Goal: Task Accomplishment & Management: Manage account settings

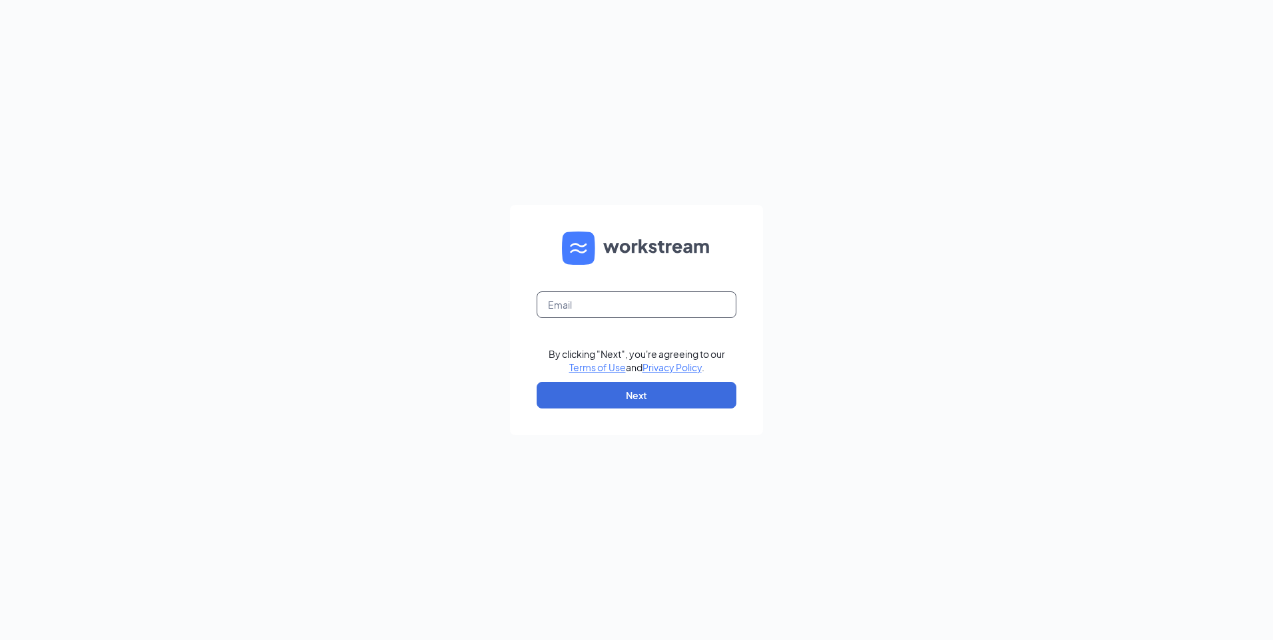
click at [616, 296] on input "text" at bounding box center [636, 305] width 200 height 27
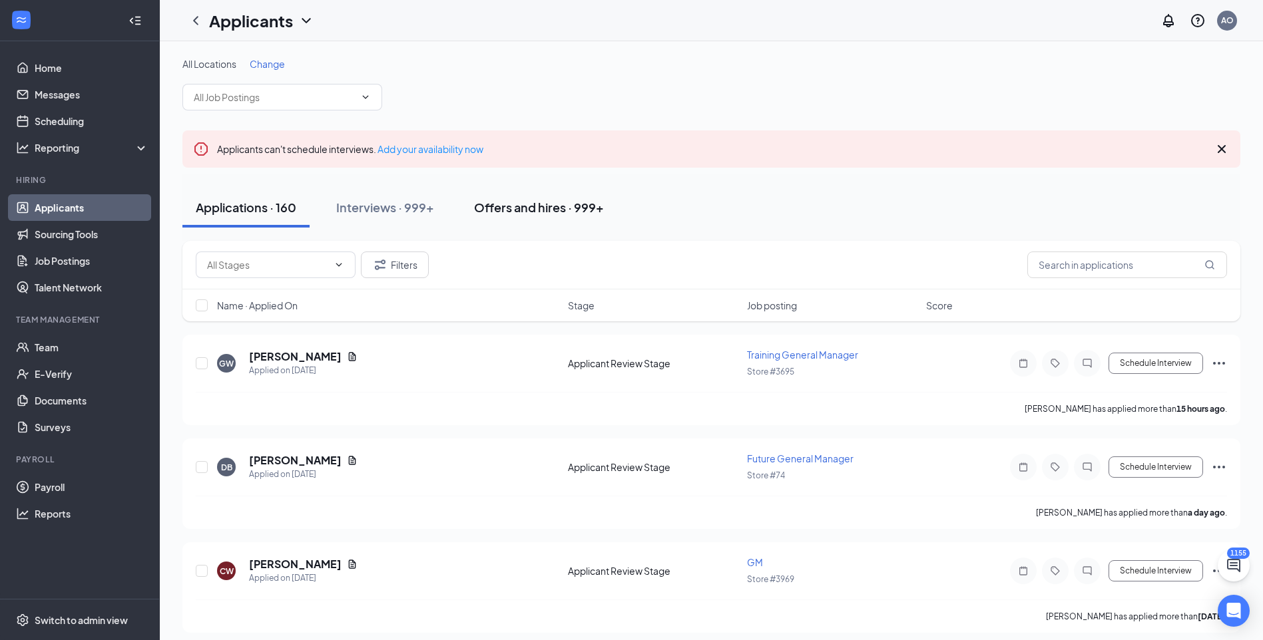
click at [581, 206] on div "Offers and hires · 999+" at bounding box center [539, 207] width 130 height 17
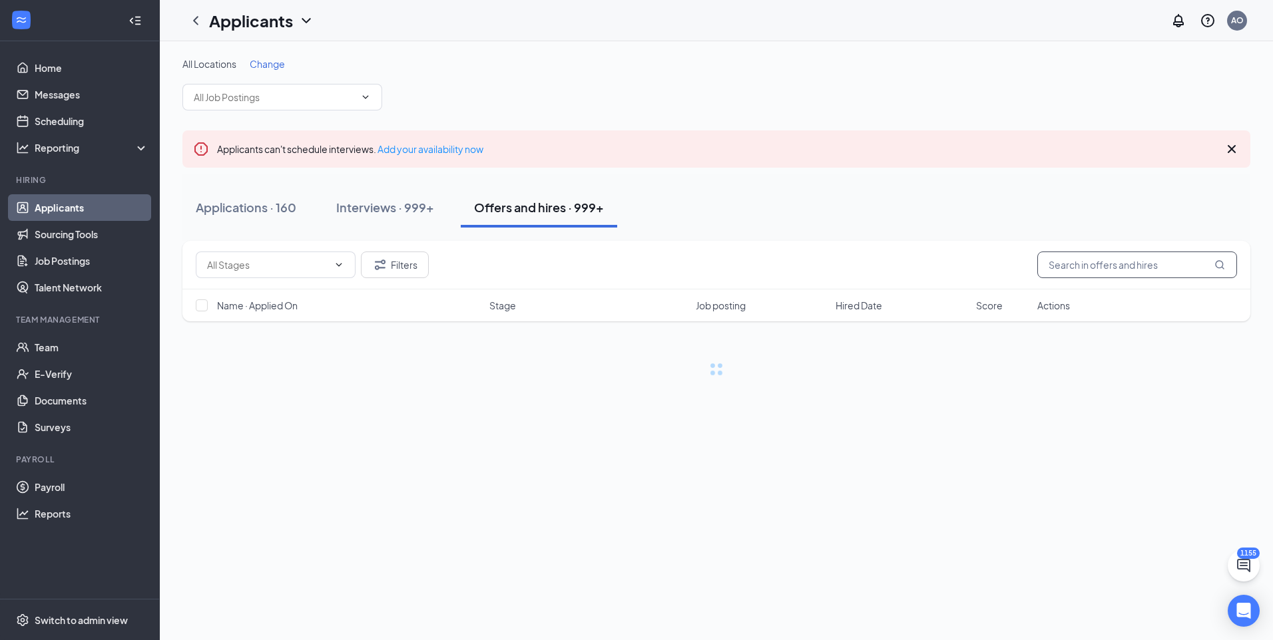
click at [1120, 261] on input "text" at bounding box center [1137, 265] width 200 height 27
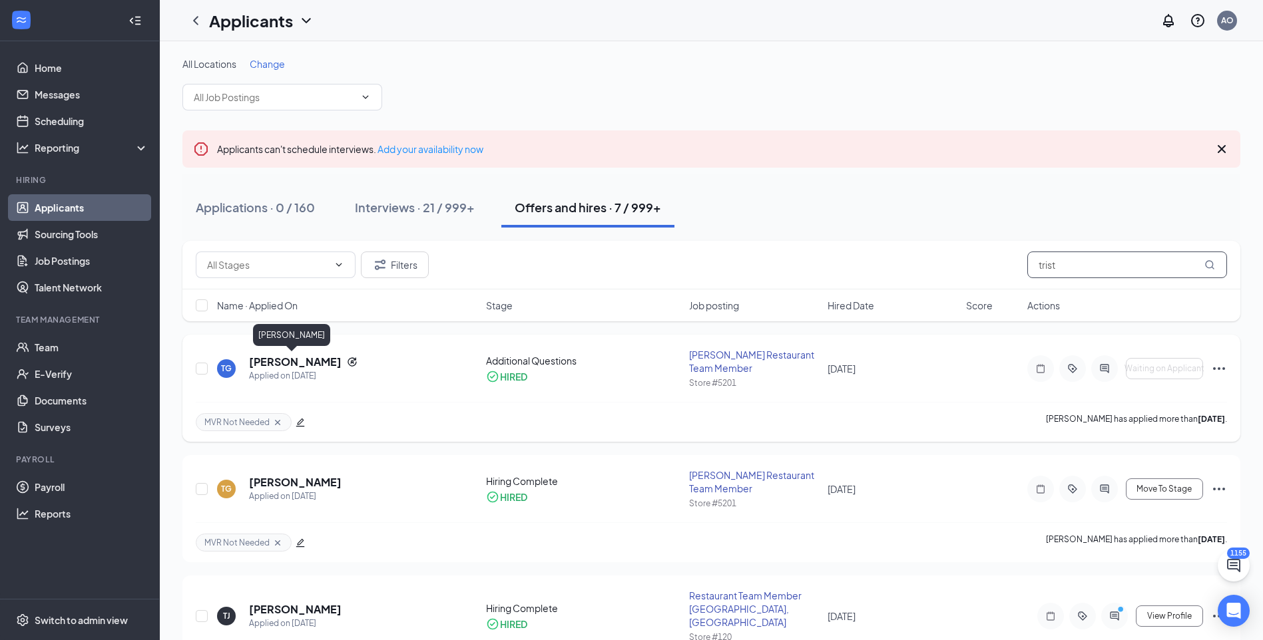
type input "trist"
click at [302, 363] on h5 "Triston Green" at bounding box center [295, 362] width 93 height 15
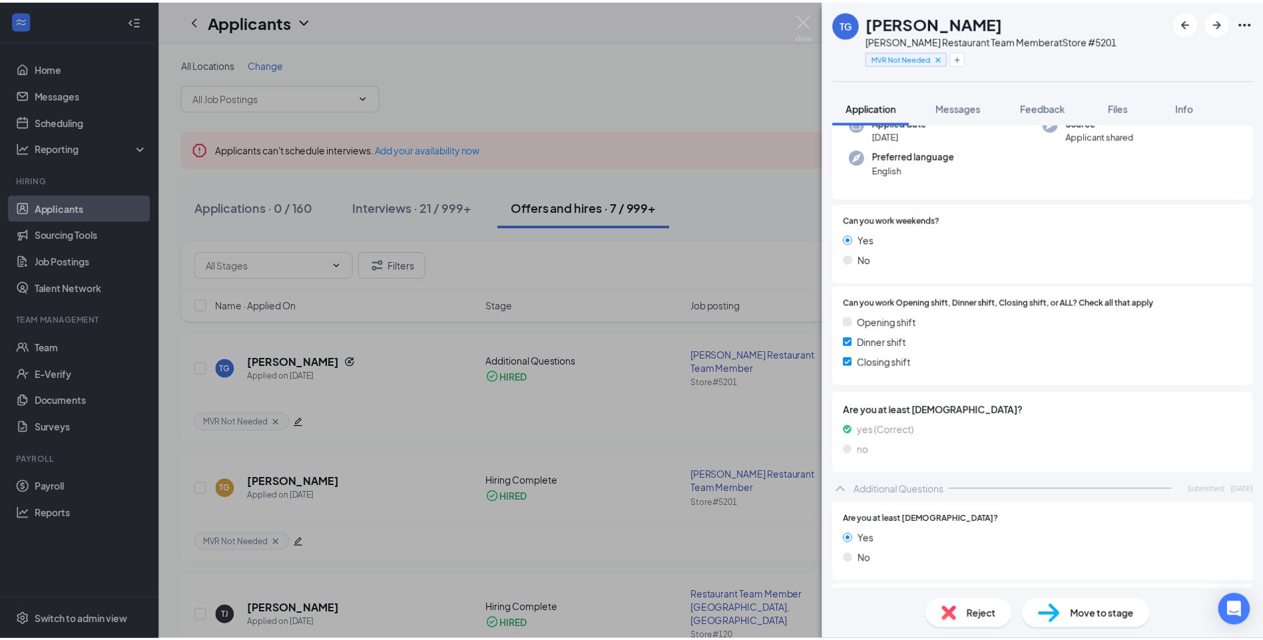
scroll to position [232, 0]
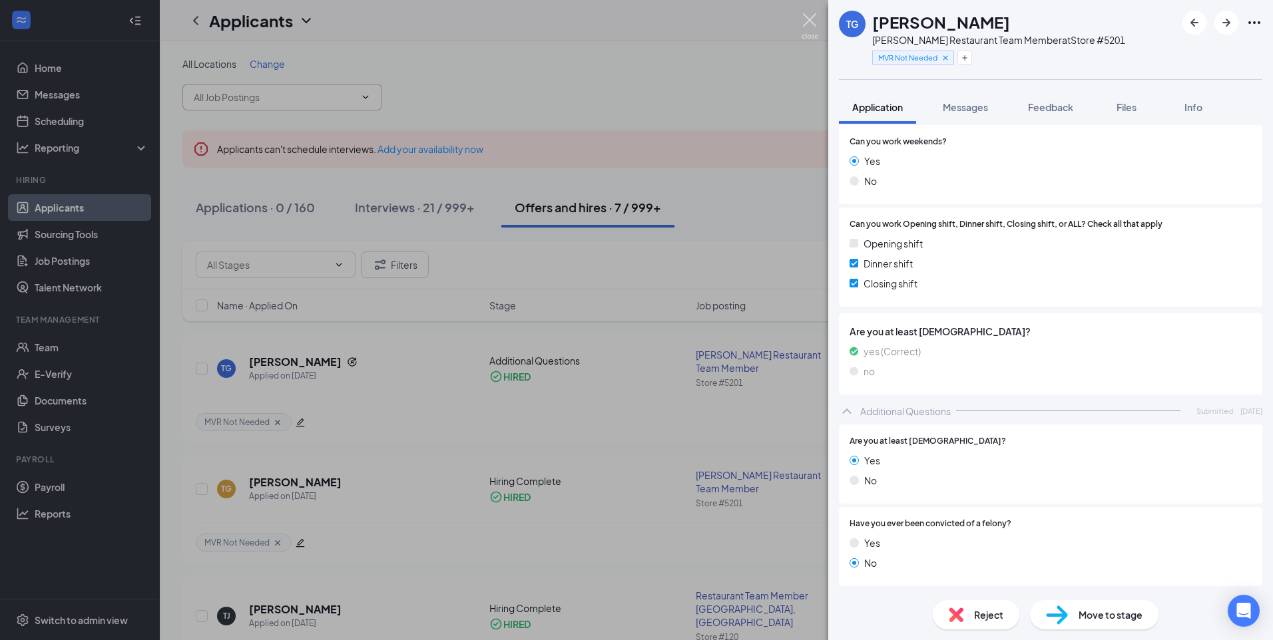
drag, startPoint x: 812, startPoint y: 21, endPoint x: 256, endPoint y: 98, distance: 561.6
click at [811, 21] on img at bounding box center [809, 26] width 17 height 26
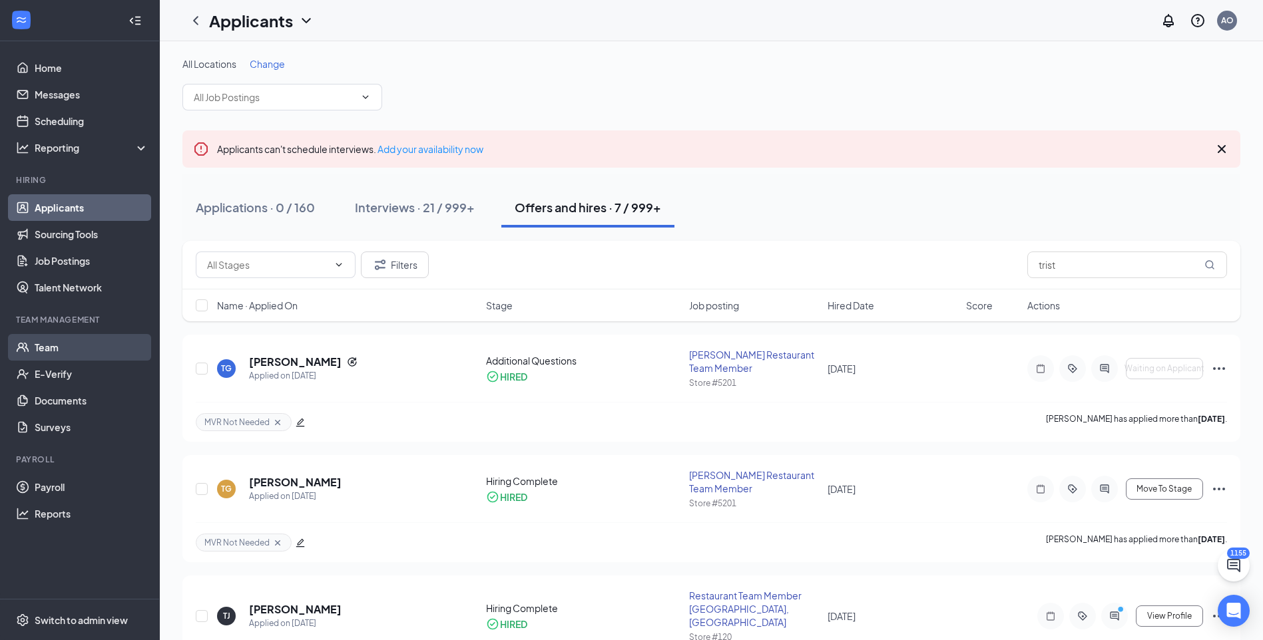
click at [69, 344] on link "Team" at bounding box center [92, 347] width 114 height 27
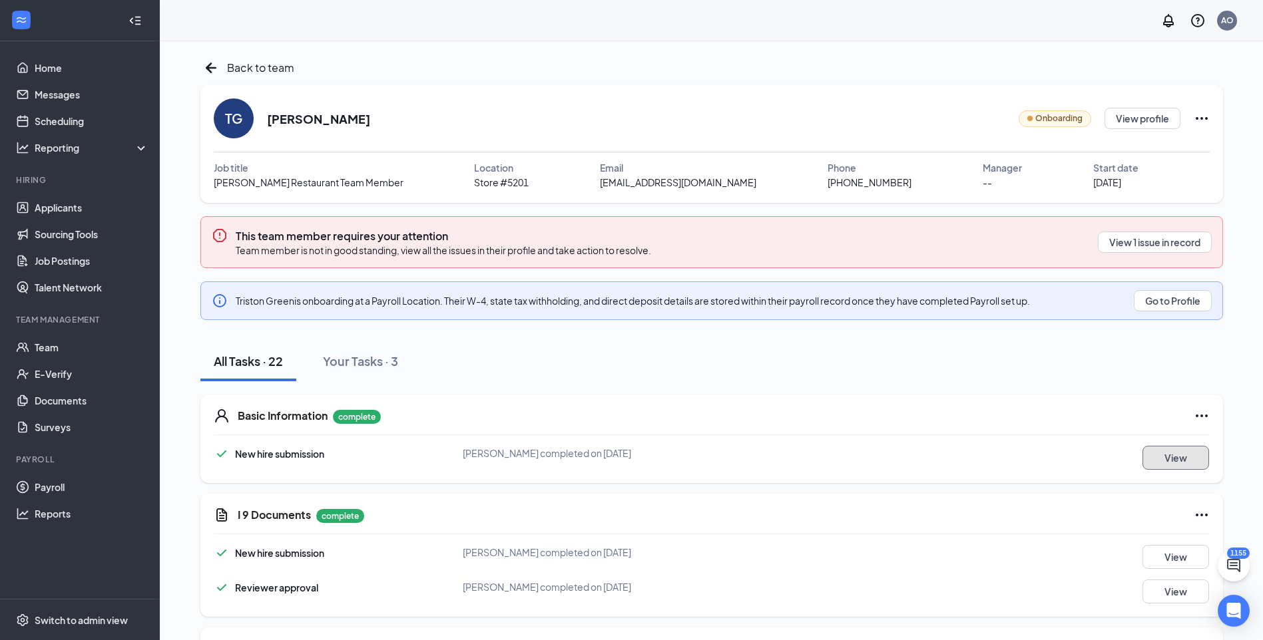
click at [1163, 452] on button "View" at bounding box center [1175, 458] width 67 height 24
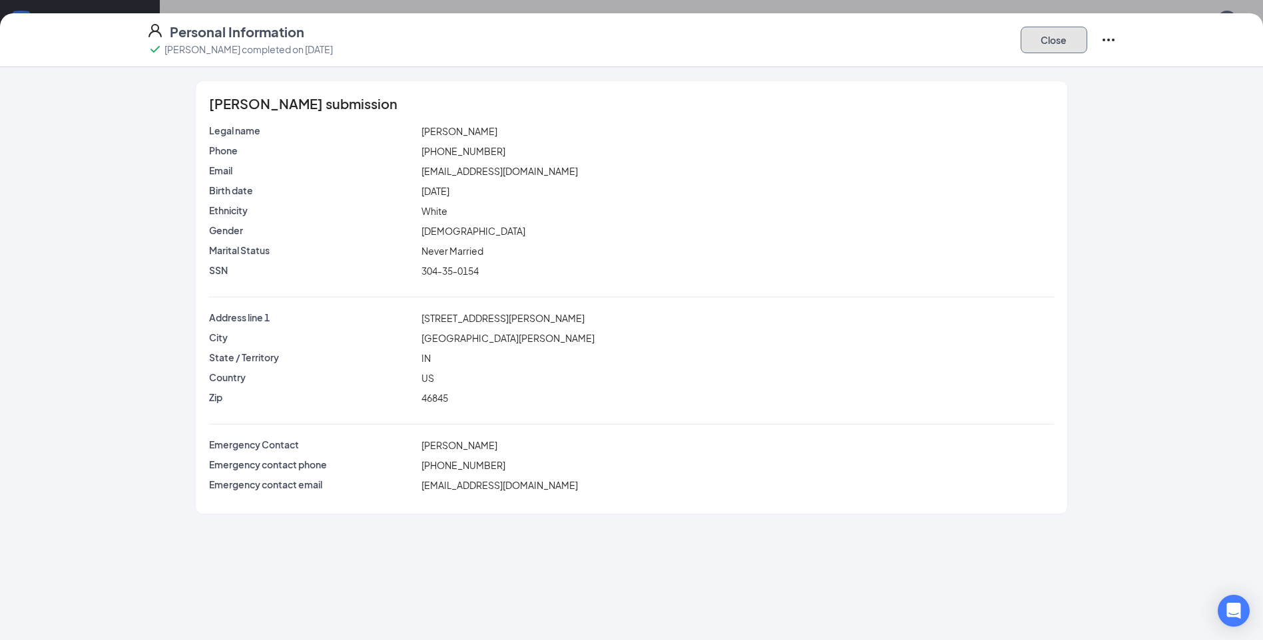
click at [1043, 44] on button "Close" at bounding box center [1053, 40] width 67 height 27
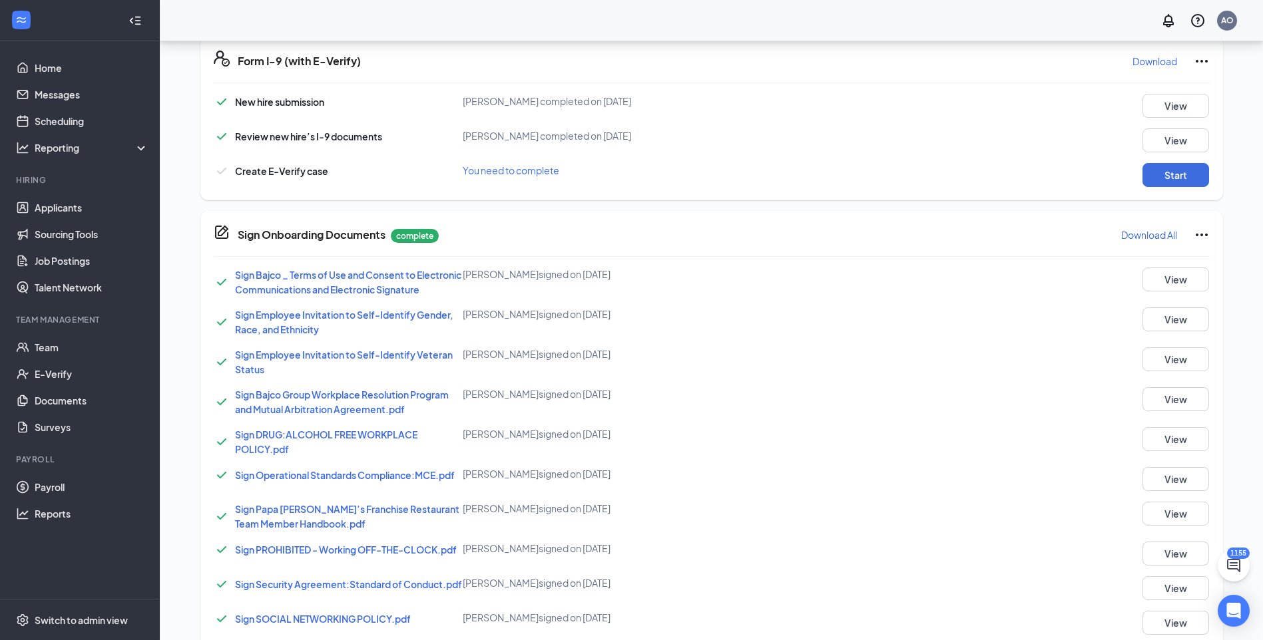
scroll to position [390, 0]
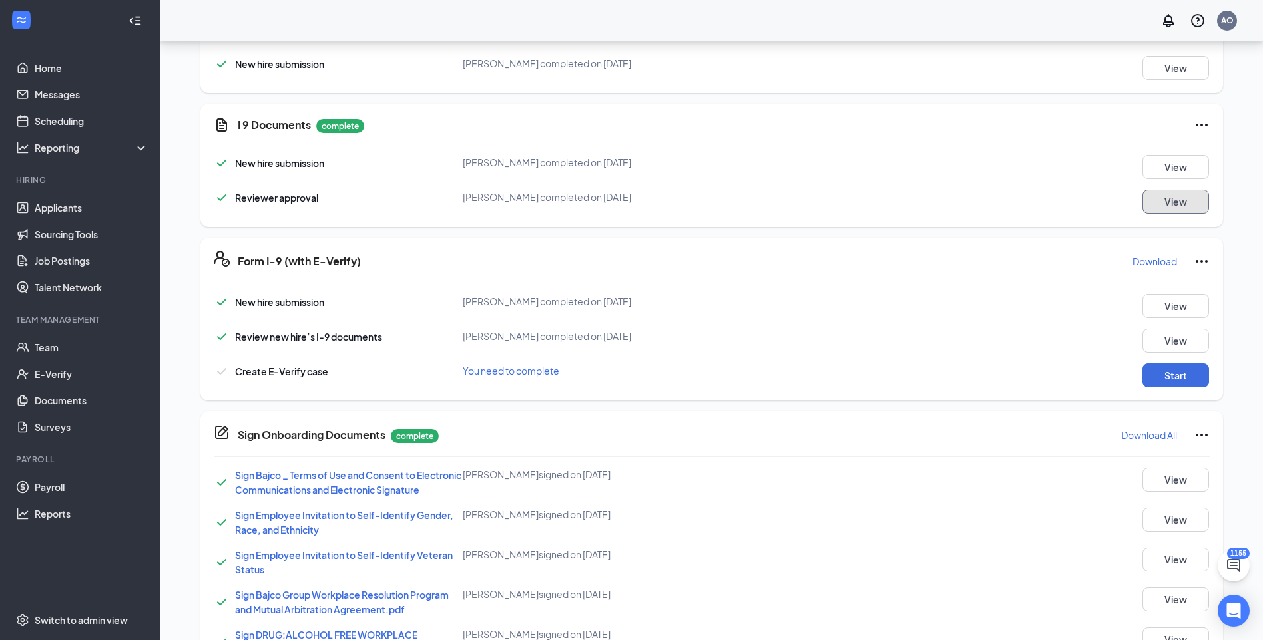
click at [1182, 196] on button "View" at bounding box center [1175, 202] width 67 height 24
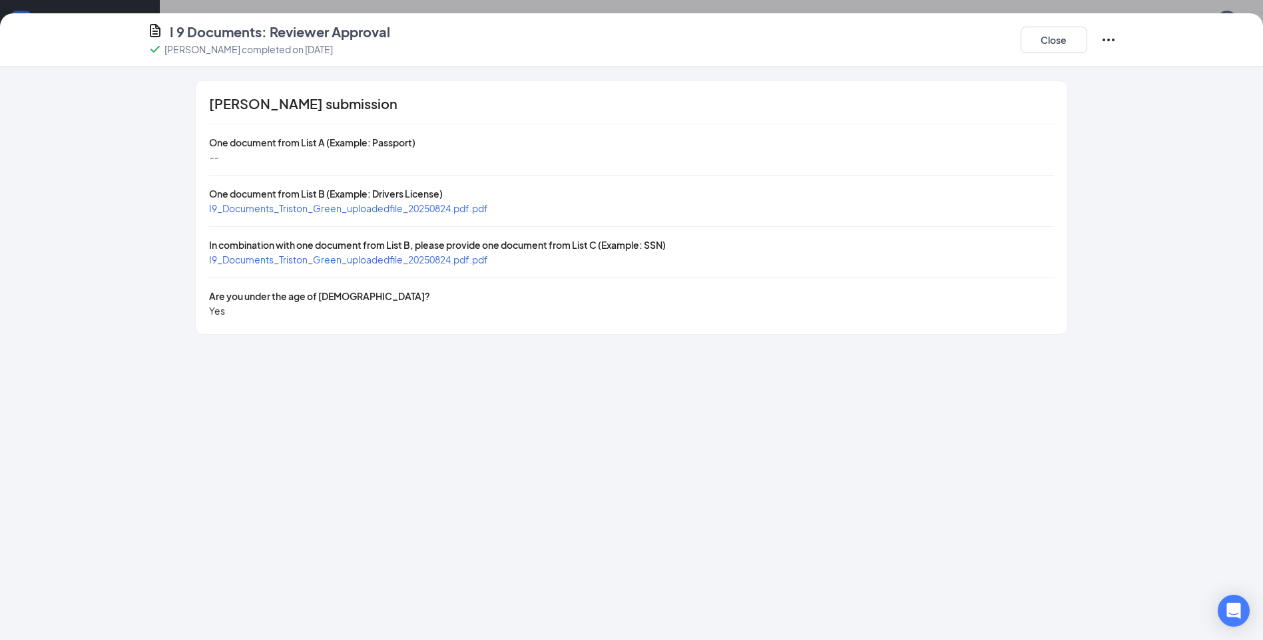
click at [416, 205] on span "I9_Documents_Triston_Green_uploadedfile_20250824.pdf.pdf" at bounding box center [348, 208] width 279 height 12
click at [376, 255] on span "I9_Documents_Triston_Green_uploadedfile_20250824.pdf.pdf" at bounding box center [348, 260] width 279 height 12
click at [1070, 44] on button "Close" at bounding box center [1053, 40] width 67 height 27
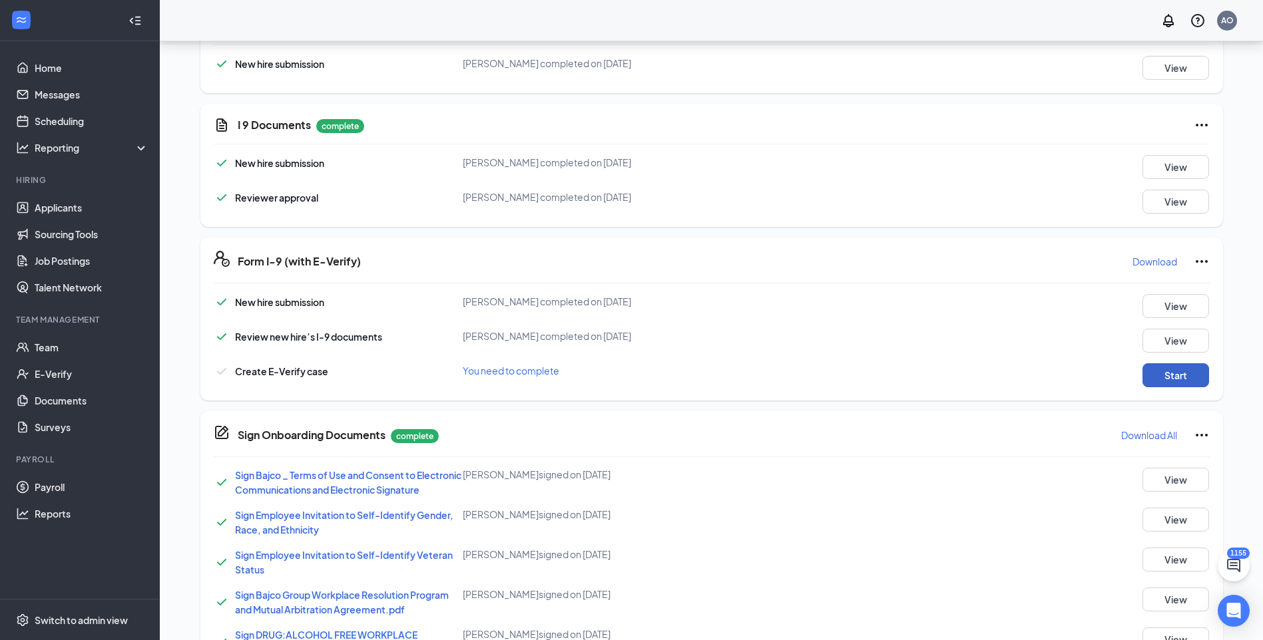
click at [1175, 378] on button "Start" at bounding box center [1175, 375] width 67 height 24
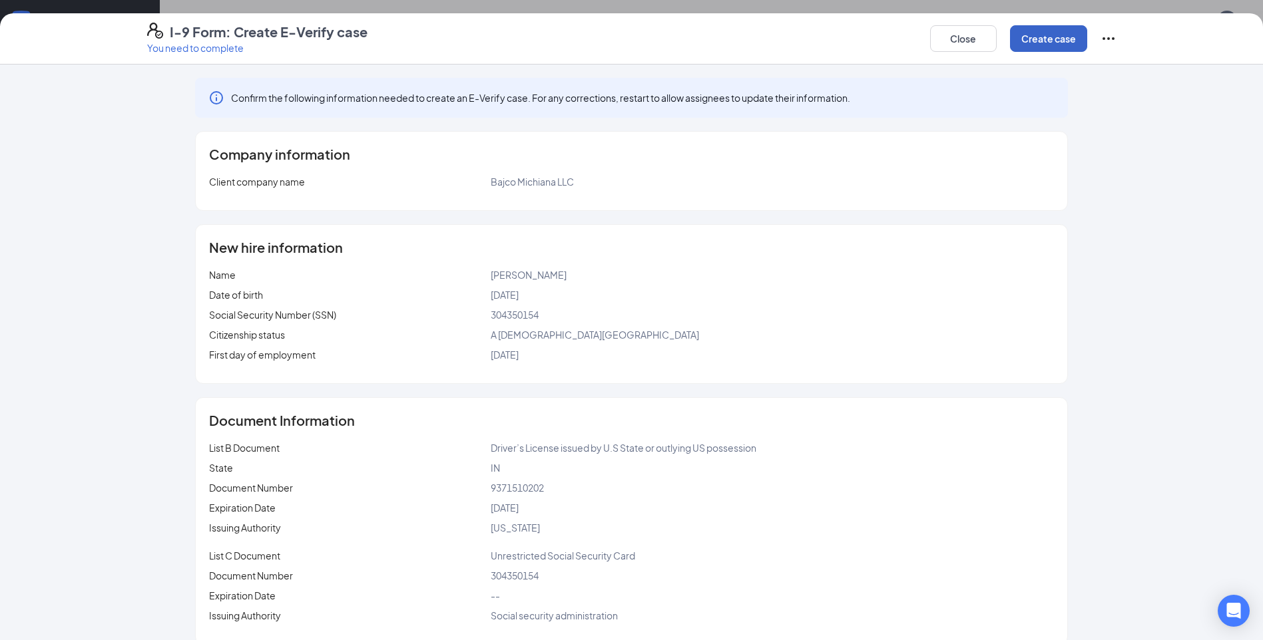
click at [1042, 44] on button "Create case" at bounding box center [1048, 38] width 77 height 27
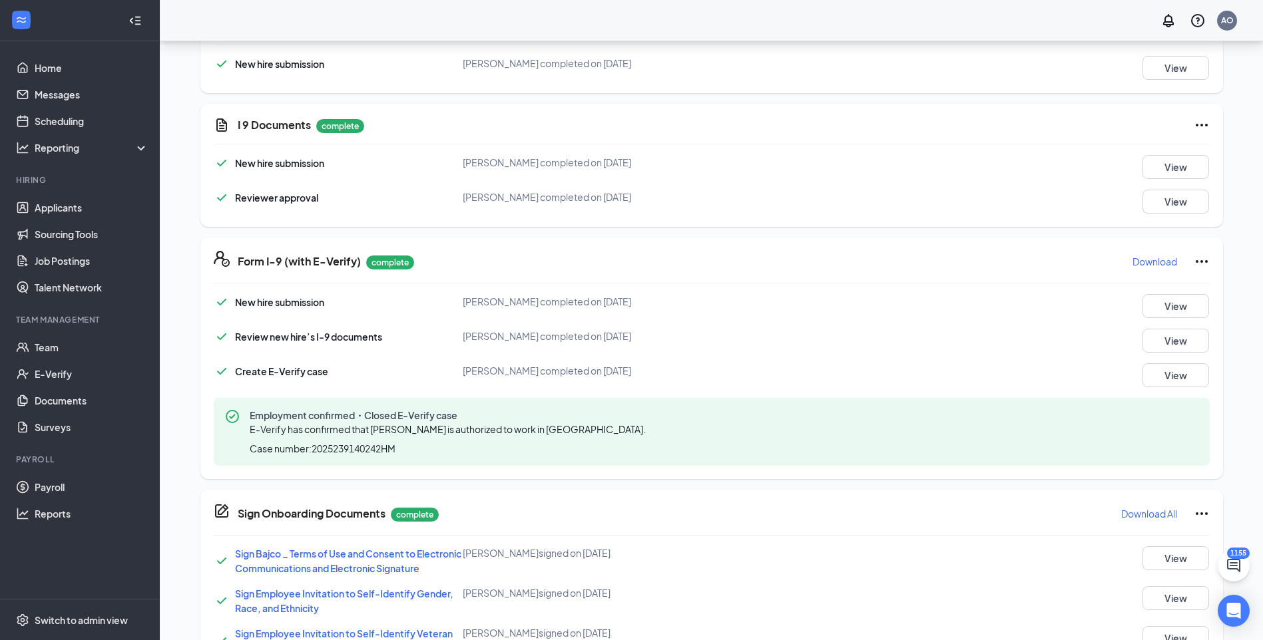
drag, startPoint x: 793, startPoint y: 374, endPoint x: 744, endPoint y: 367, distance: 49.8
click at [793, 374] on div "[PERSON_NAME] completed on [DATE]" at bounding box center [629, 370] width 332 height 15
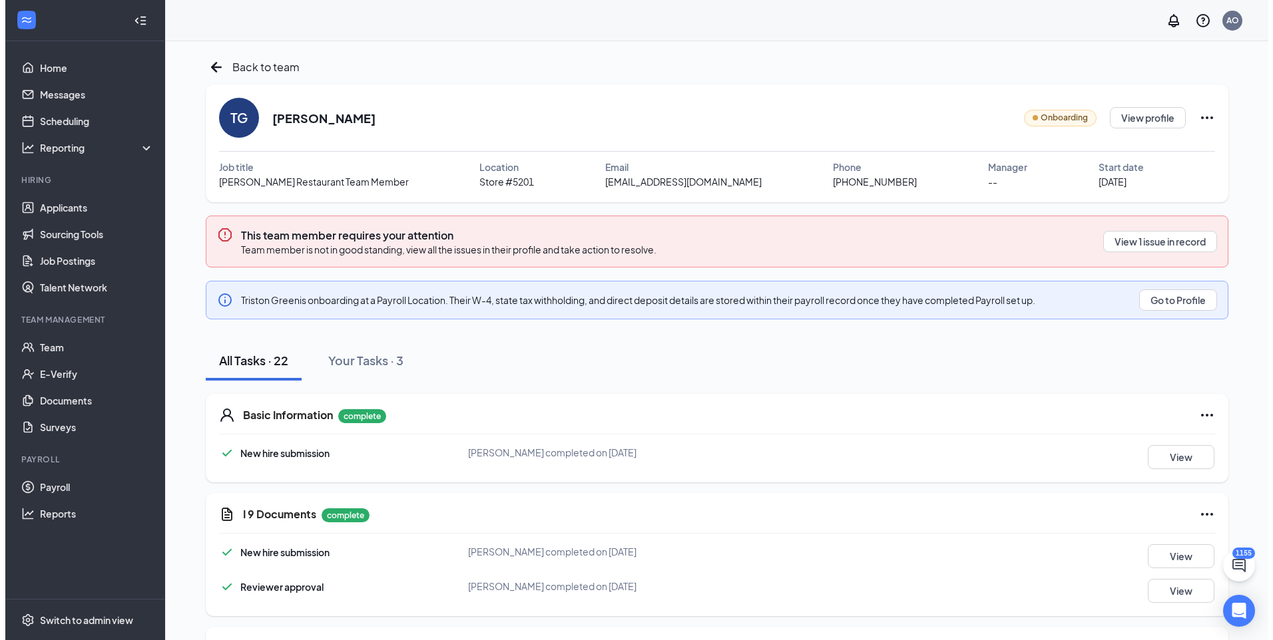
scroll to position [0, 0]
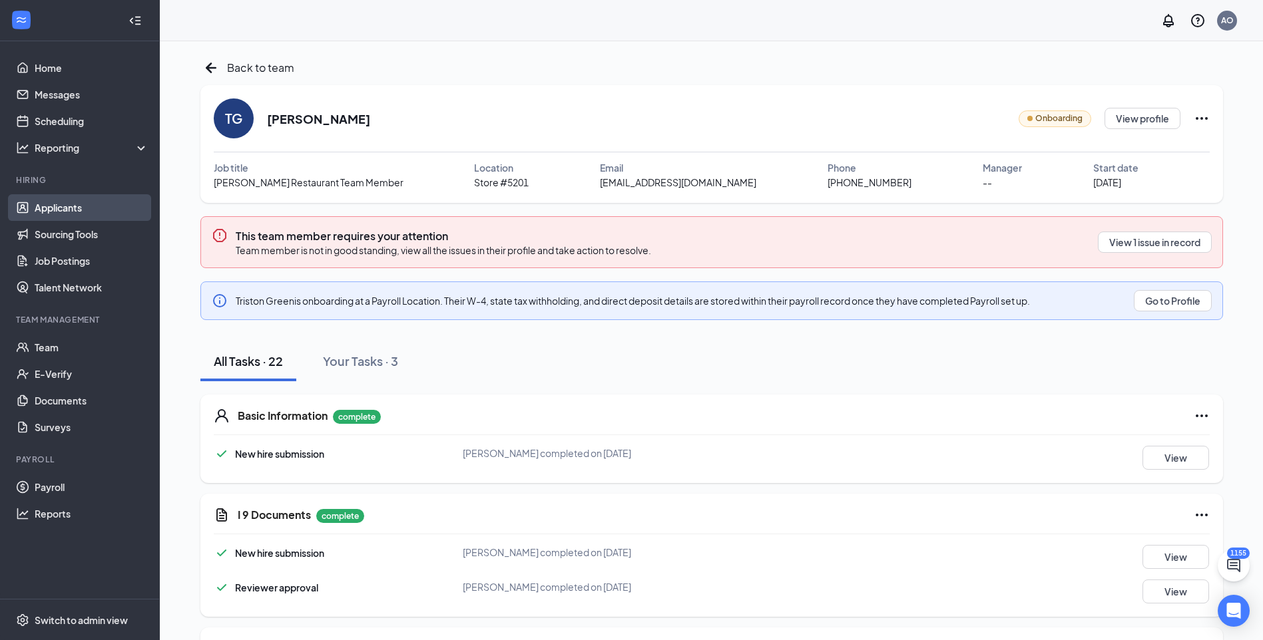
click at [71, 205] on link "Applicants" at bounding box center [92, 207] width 114 height 27
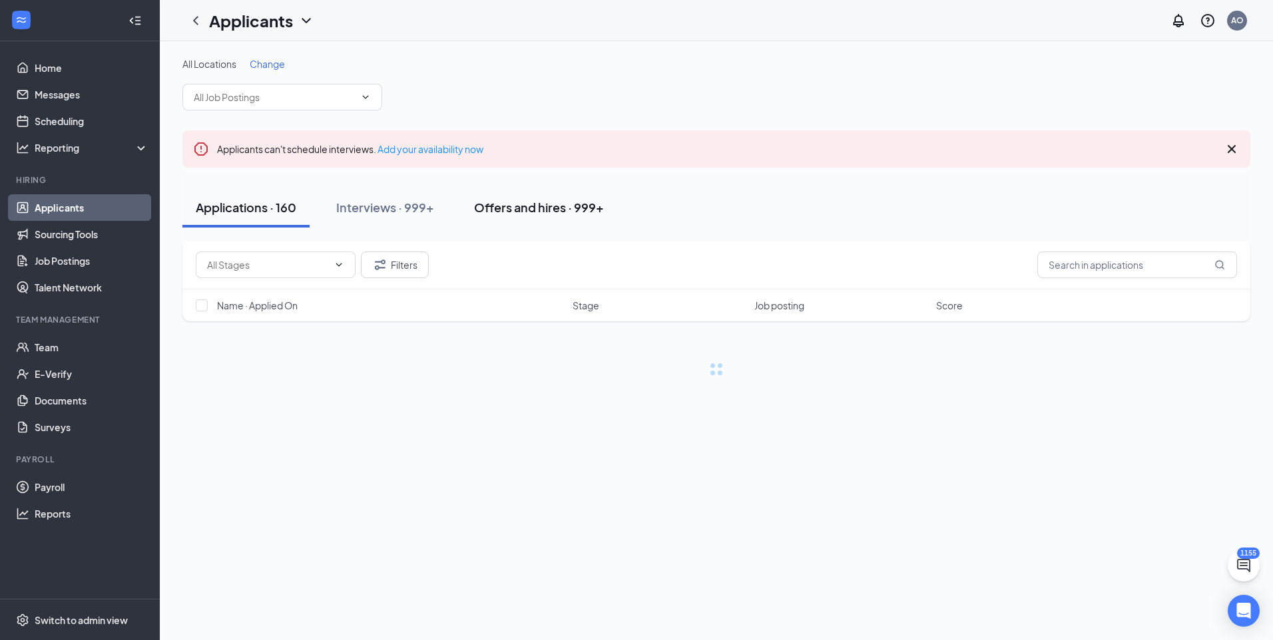
click at [528, 208] on div "Offers and hires · 999+" at bounding box center [539, 207] width 130 height 17
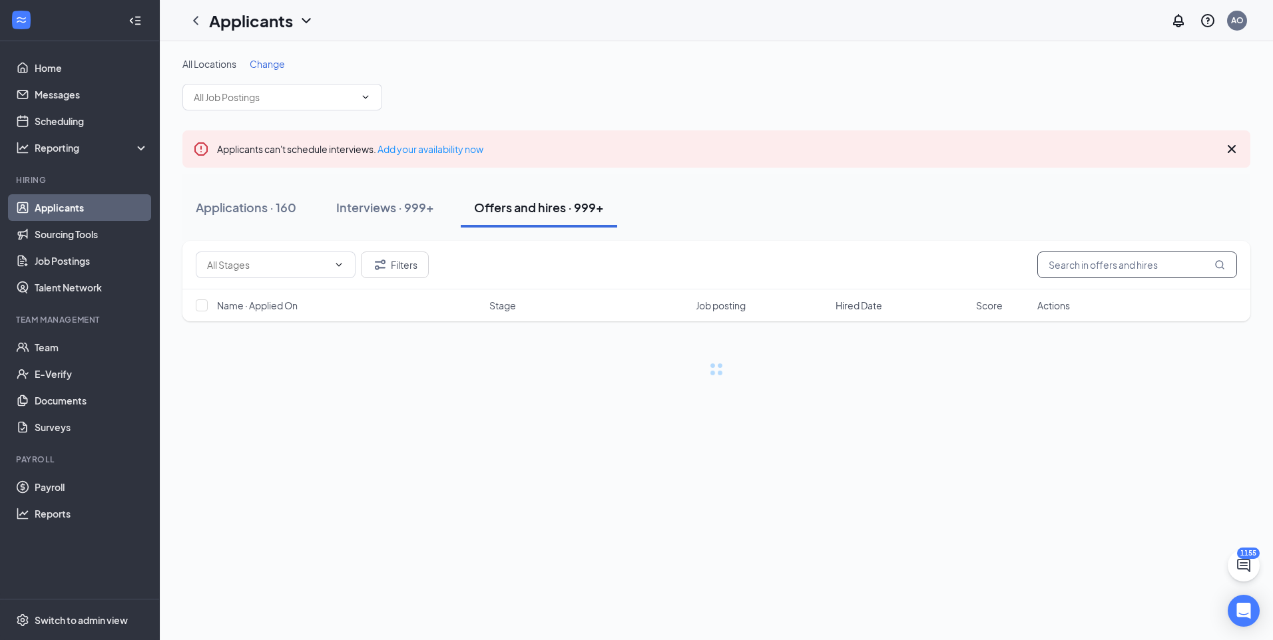
click at [1102, 266] on input "text" at bounding box center [1137, 265] width 200 height 27
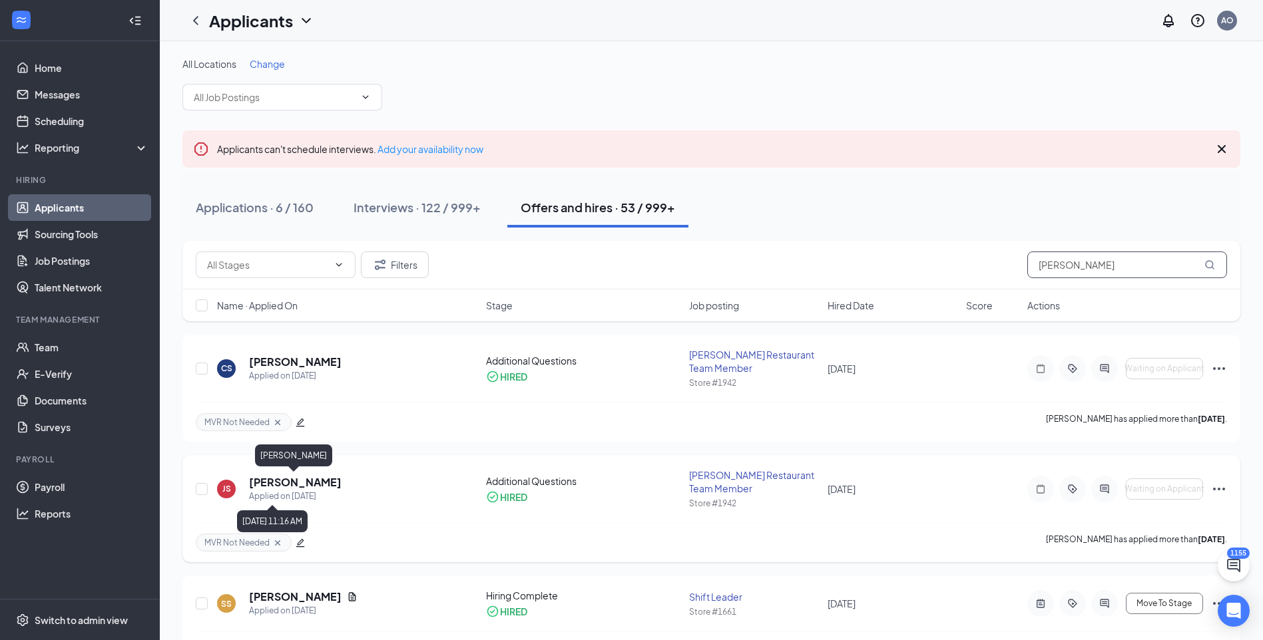
type input "smith"
click at [312, 487] on h5 "[PERSON_NAME]" at bounding box center [295, 482] width 93 height 15
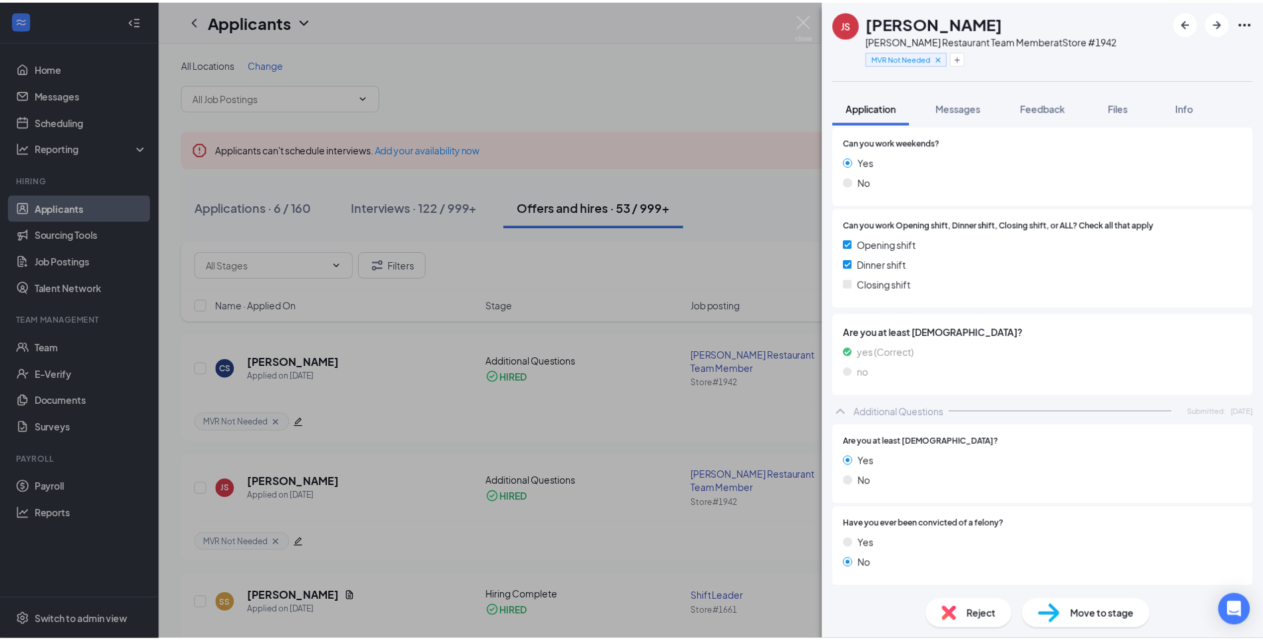
scroll to position [232, 0]
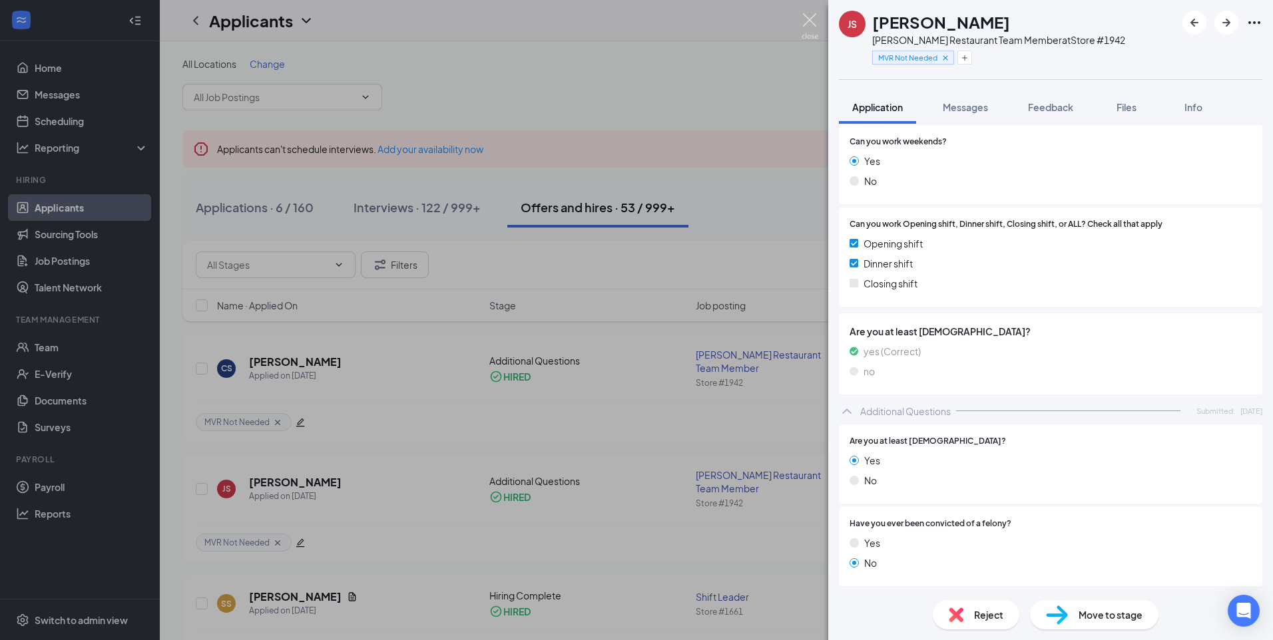
click at [814, 28] on img at bounding box center [809, 26] width 17 height 26
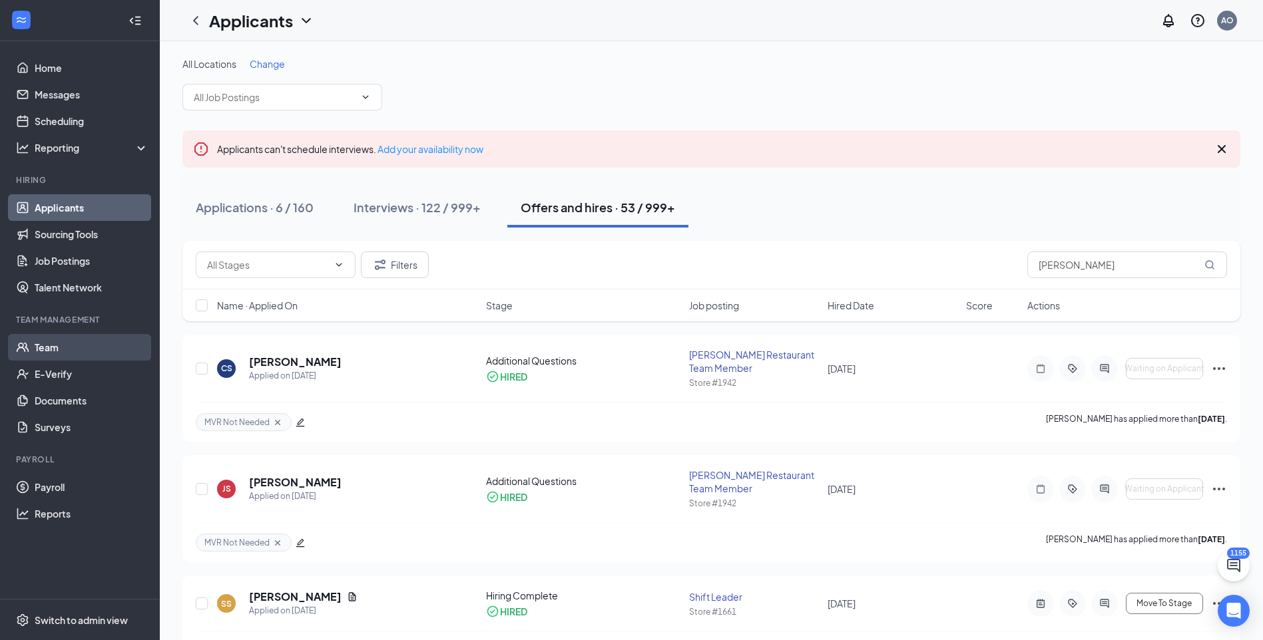
click at [65, 353] on link "Team" at bounding box center [92, 347] width 114 height 27
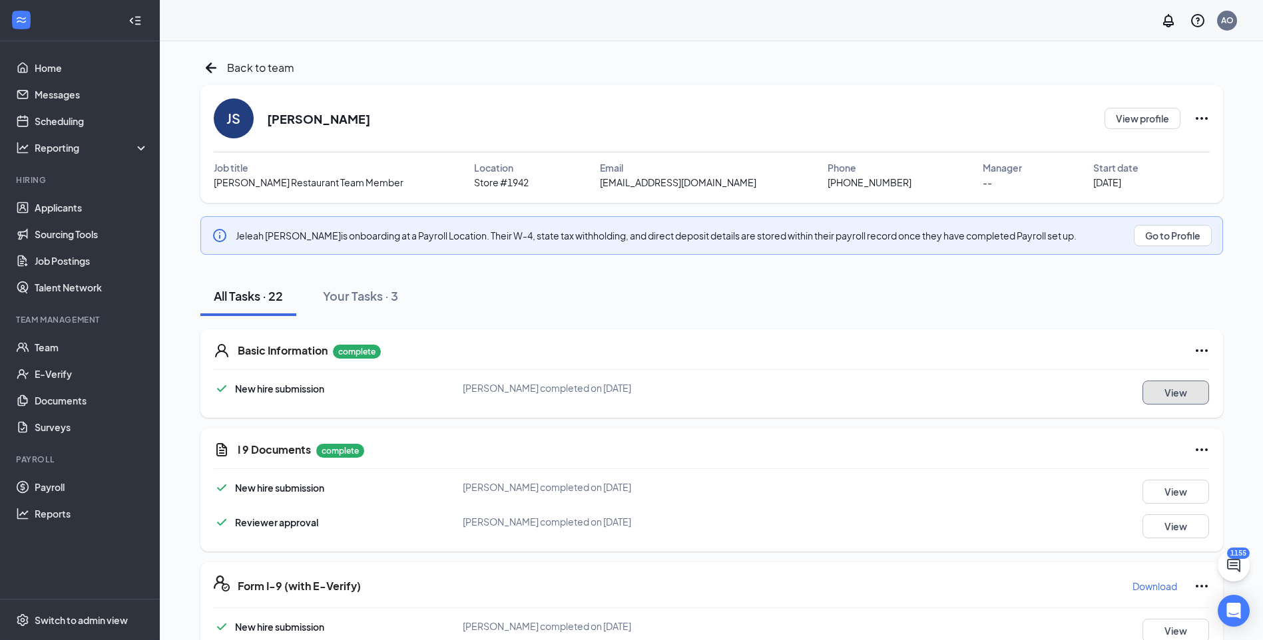
click at [1167, 384] on button "View" at bounding box center [1175, 393] width 67 height 24
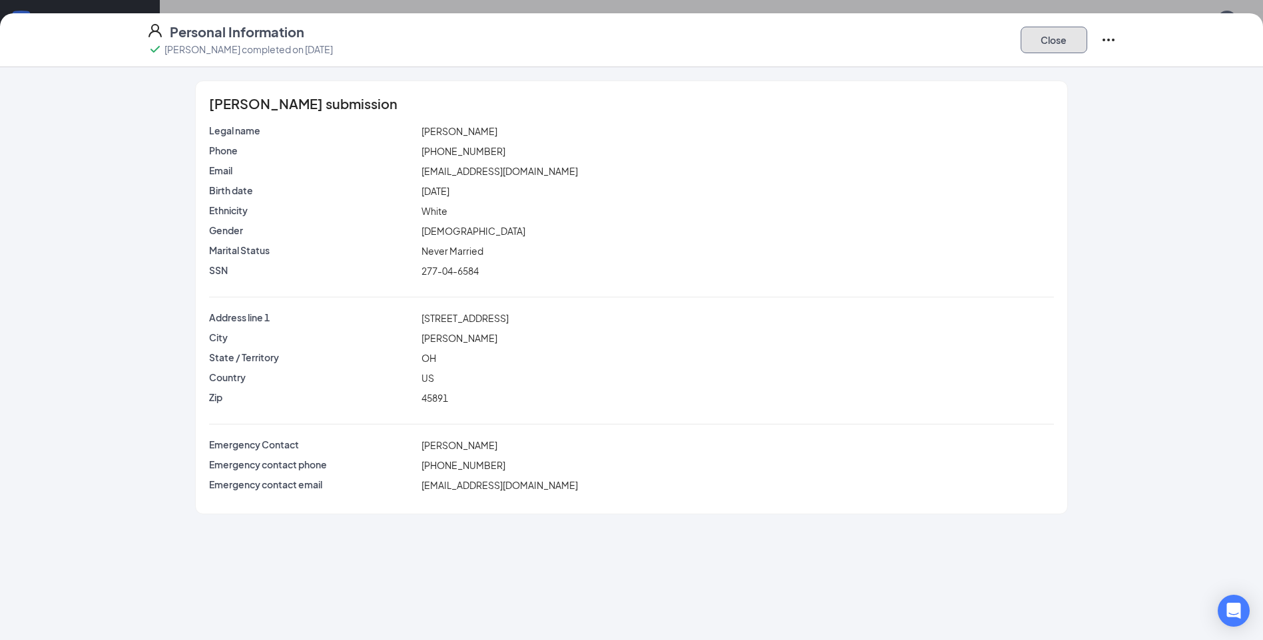
click at [1026, 38] on button "Close" at bounding box center [1053, 40] width 67 height 27
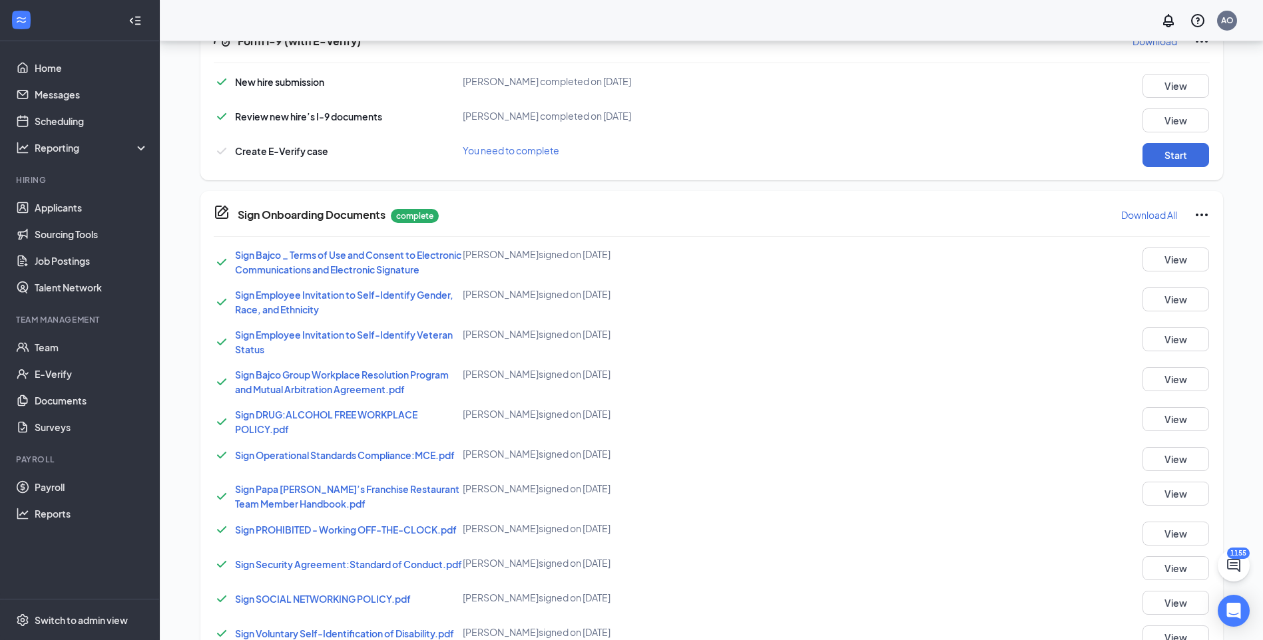
scroll to position [391, 0]
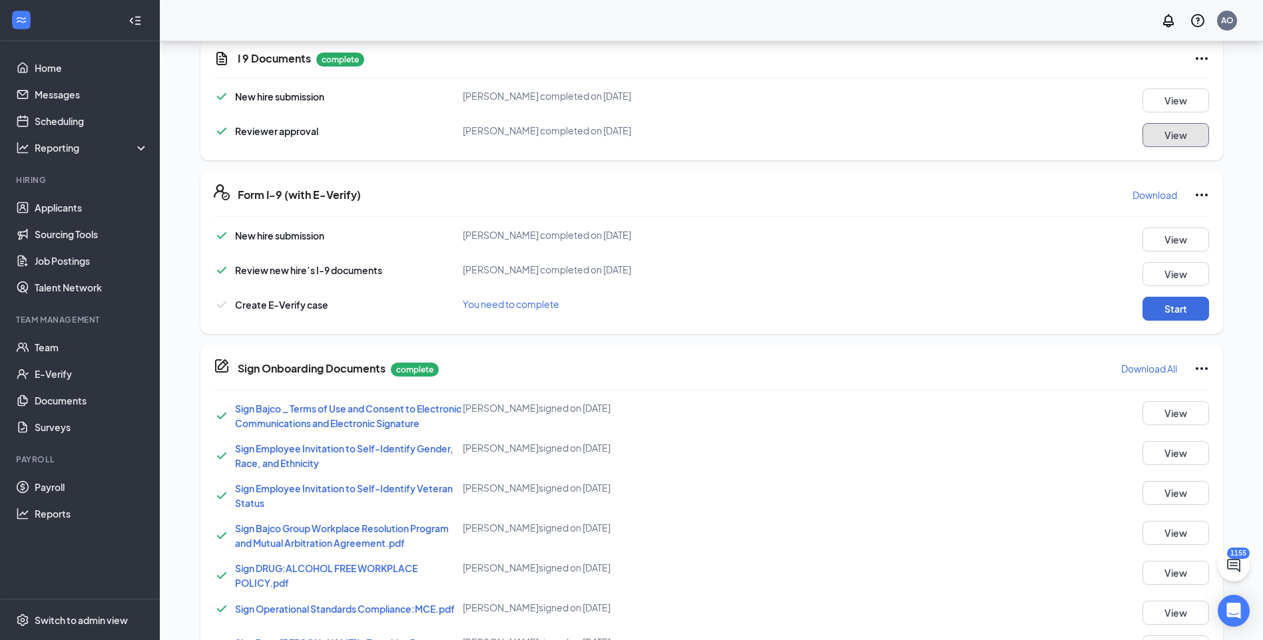
click at [1191, 136] on button "View" at bounding box center [1175, 135] width 67 height 24
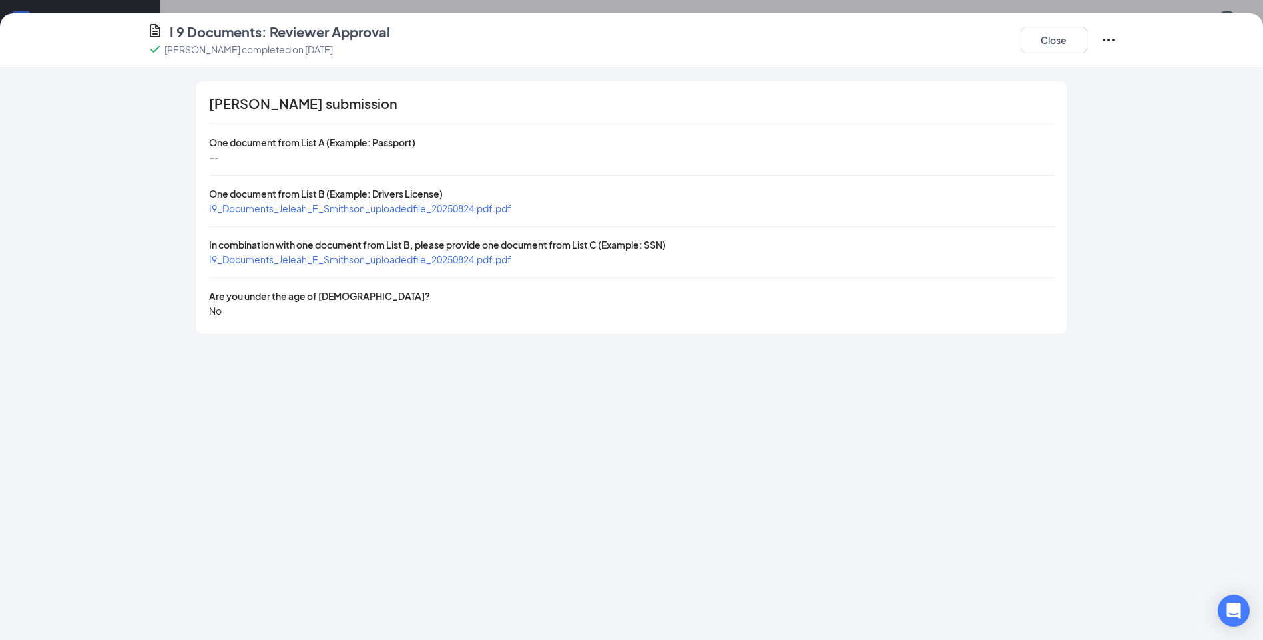
click at [374, 215] on div "I9_Documents_Jeleah_E_Smithson_uploadedfile_20250824.pdf.pdf" at bounding box center [360, 208] width 302 height 15
click at [378, 210] on span "I9_Documents_Jeleah_E_Smithson_uploadedfile_20250824.pdf.pdf" at bounding box center [360, 208] width 302 height 12
click at [446, 263] on span "I9_Documents_Jeleah_E_Smithson_uploadedfile_20250824.pdf.pdf" at bounding box center [360, 260] width 302 height 12
click at [1048, 54] on div "Close" at bounding box center [1068, 40] width 96 height 35
click at [1050, 49] on button "Close" at bounding box center [1053, 40] width 67 height 27
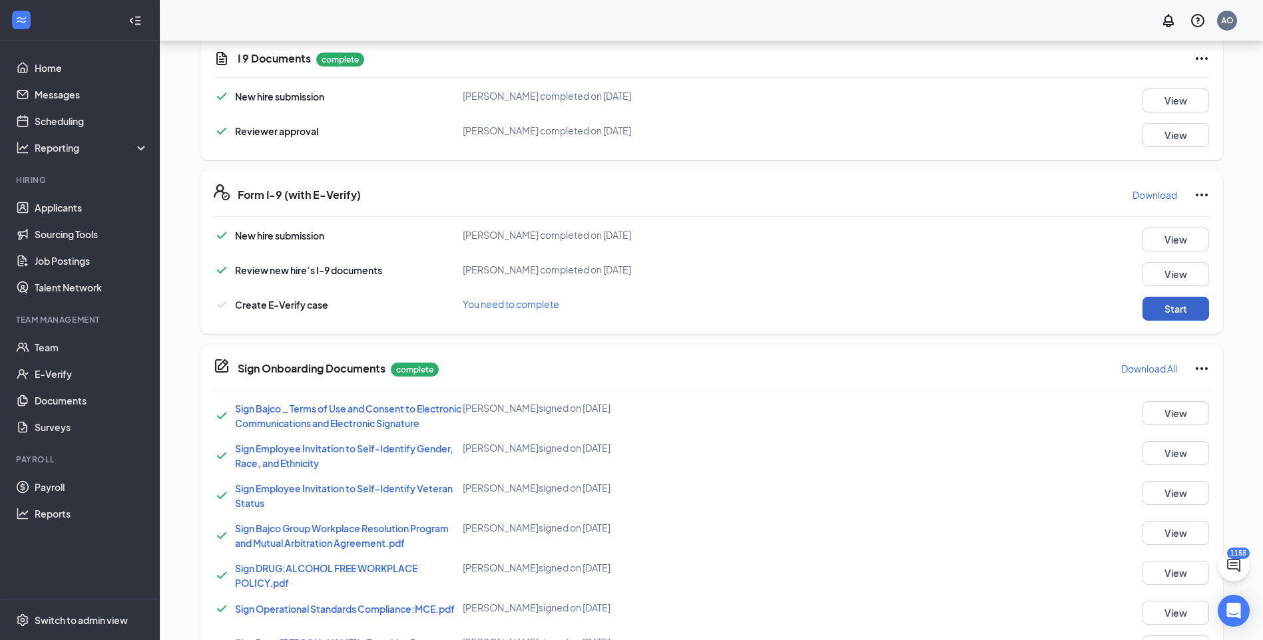
click at [1163, 309] on button "Start" at bounding box center [1175, 309] width 67 height 24
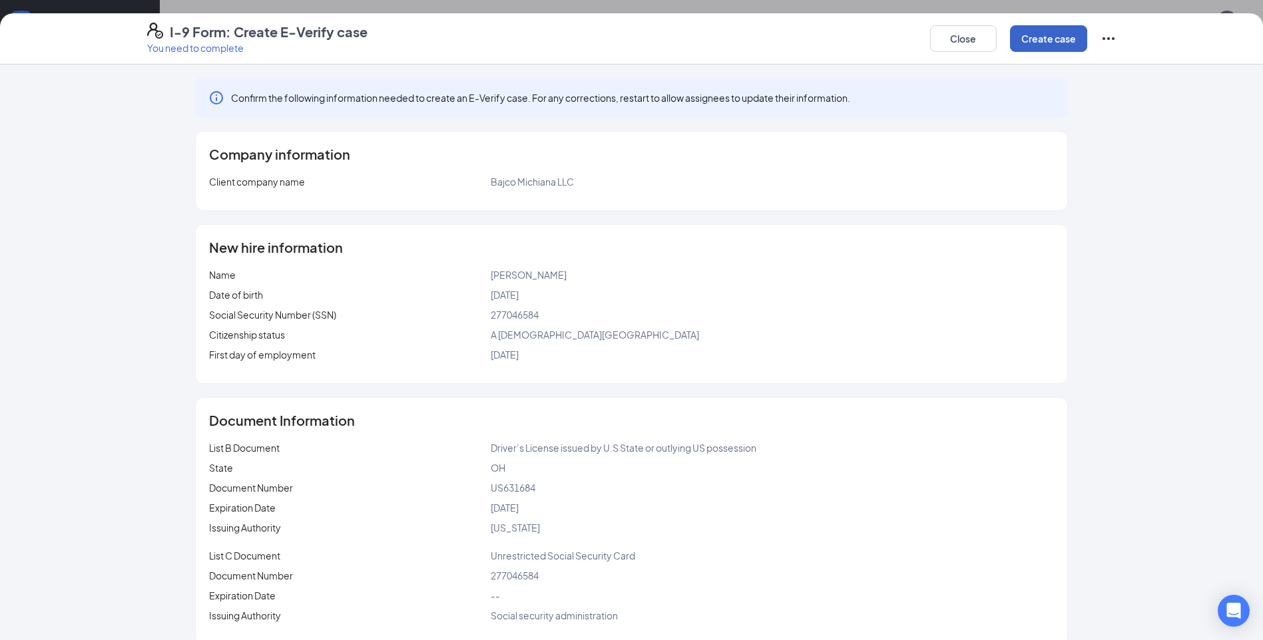
click at [1051, 35] on button "Create case" at bounding box center [1048, 38] width 77 height 27
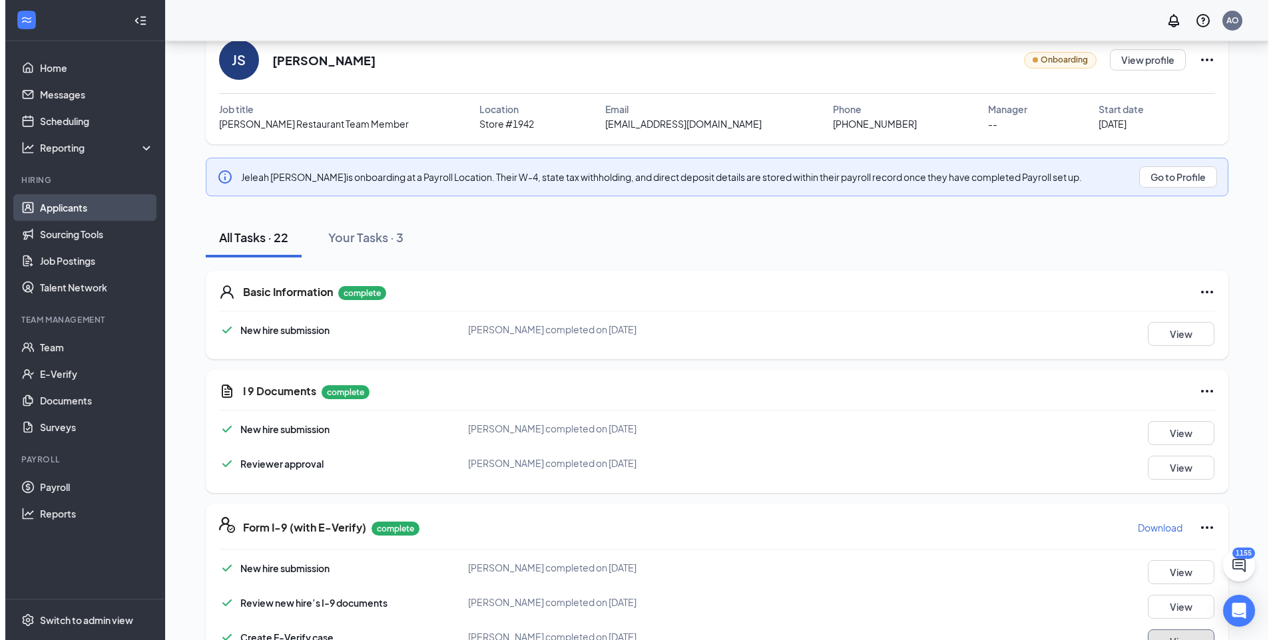
scroll to position [0, 0]
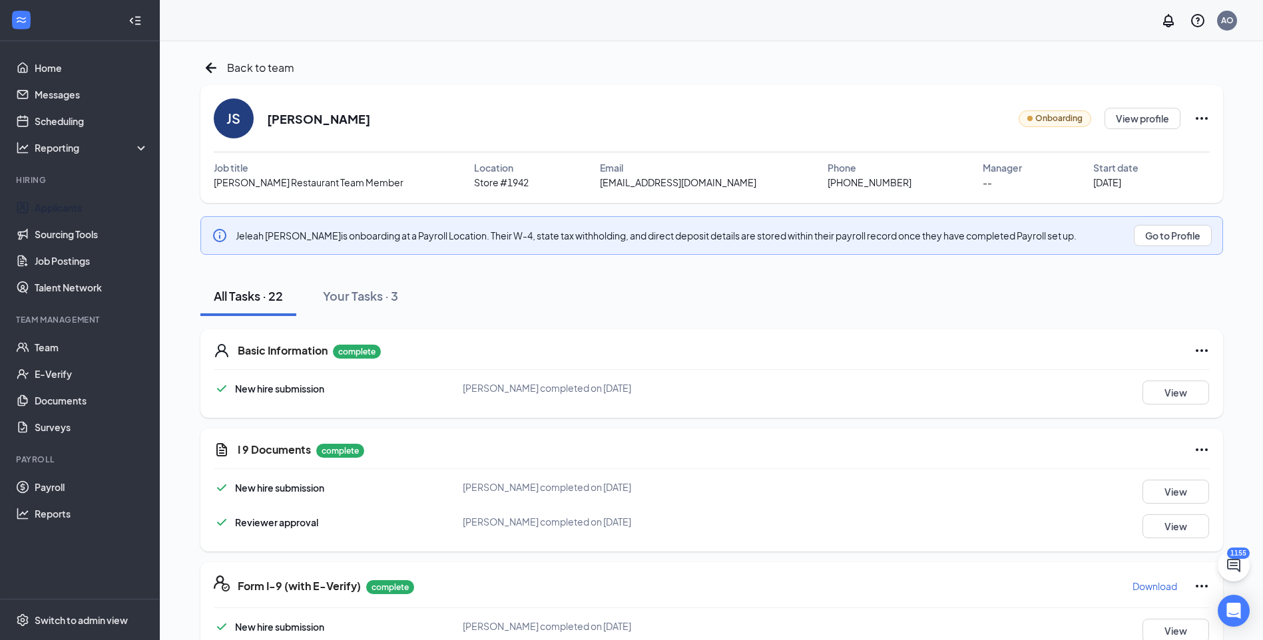
drag, startPoint x: 69, startPoint y: 212, endPoint x: 154, endPoint y: 204, distance: 86.2
click at [69, 212] on link "Applicants" at bounding box center [92, 207] width 114 height 27
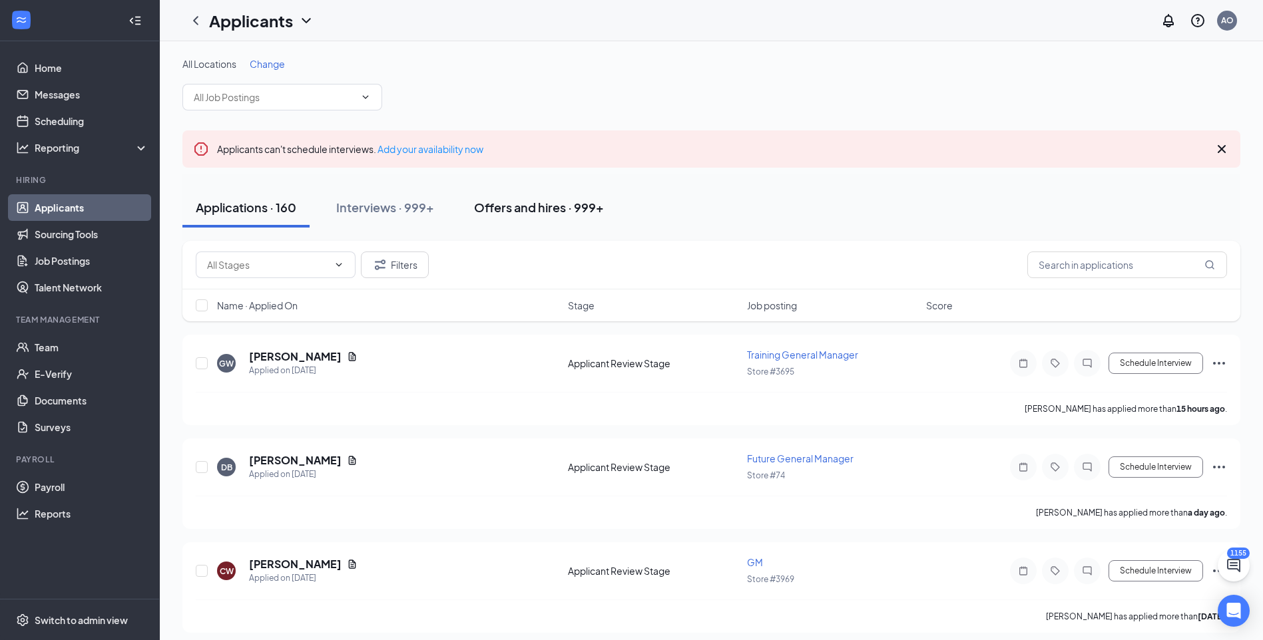
click at [570, 211] on div "Offers and hires · 999+" at bounding box center [539, 207] width 130 height 17
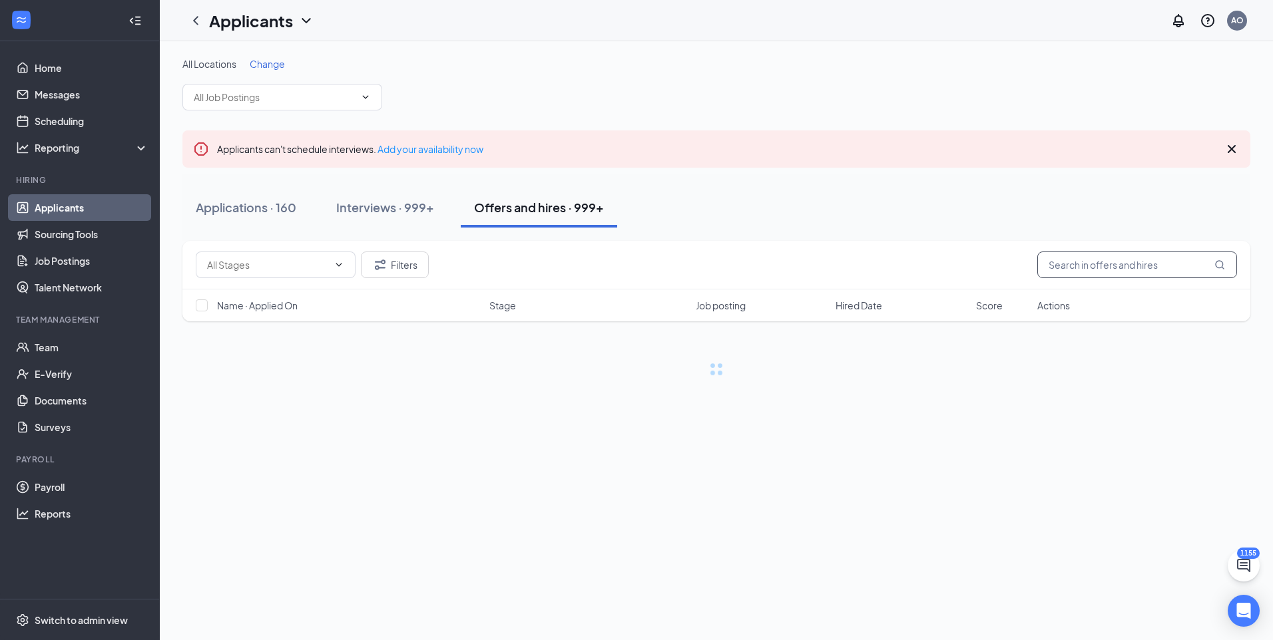
click at [1096, 264] on input "text" at bounding box center [1137, 265] width 200 height 27
type input "kaiden"
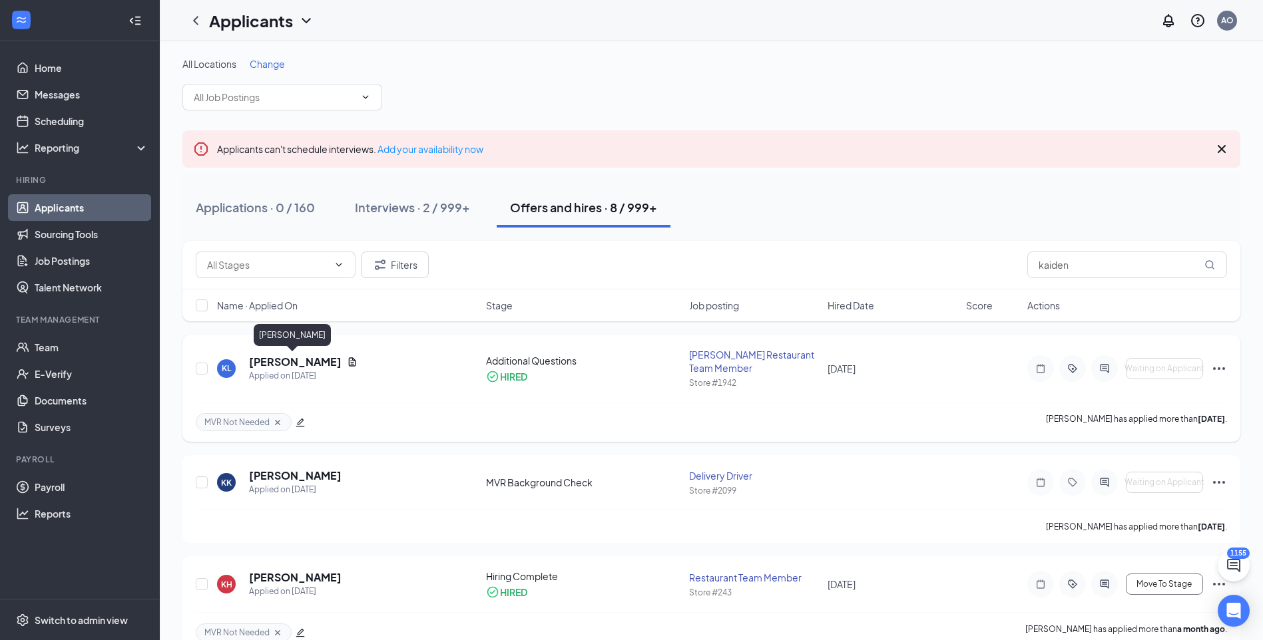
click at [295, 364] on h5 "[PERSON_NAME]" at bounding box center [295, 362] width 93 height 15
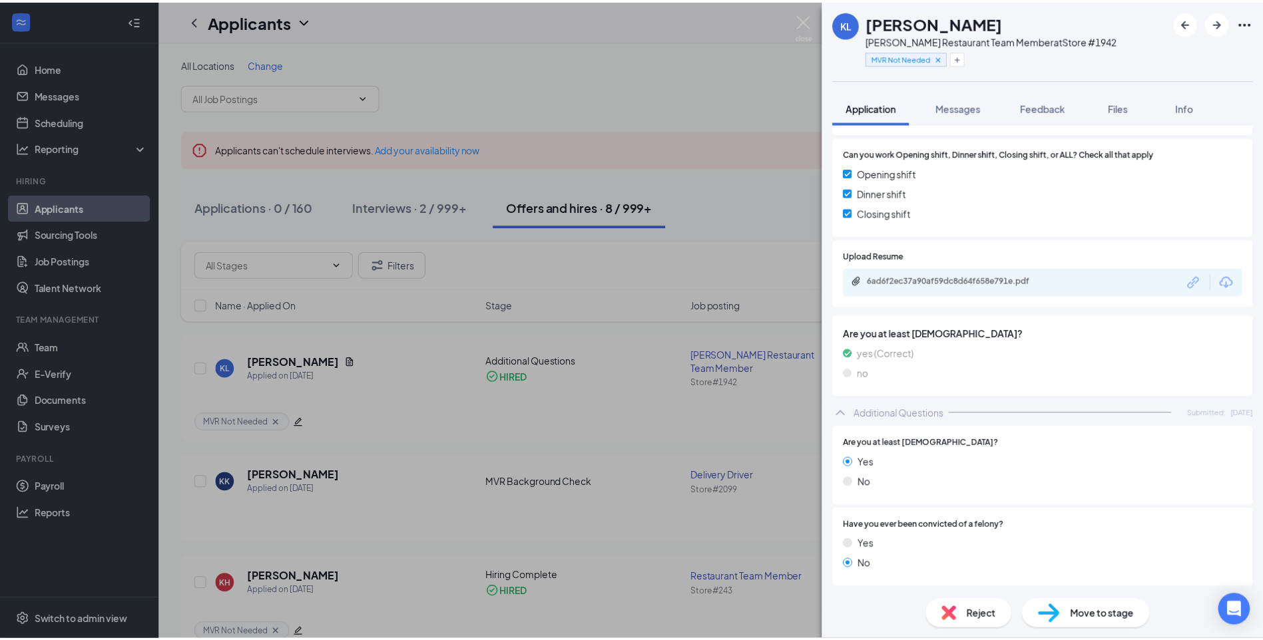
scroll to position [266, 0]
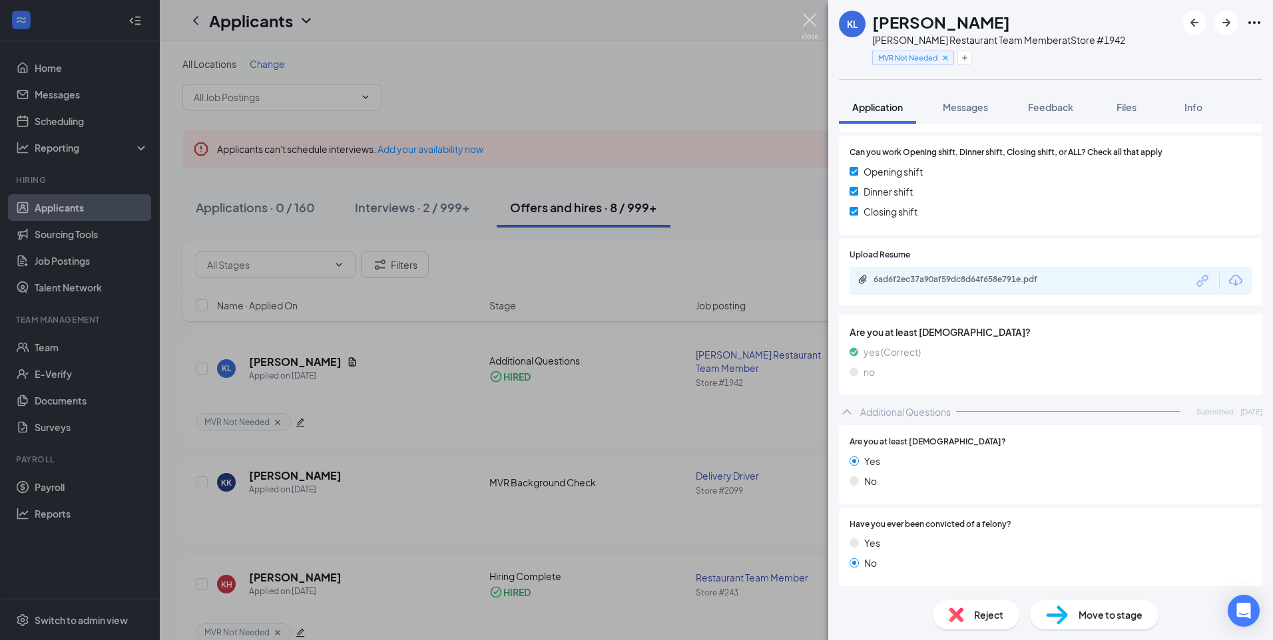
drag, startPoint x: 815, startPoint y: 25, endPoint x: 176, endPoint y: 138, distance: 648.2
click at [814, 25] on img at bounding box center [809, 26] width 17 height 26
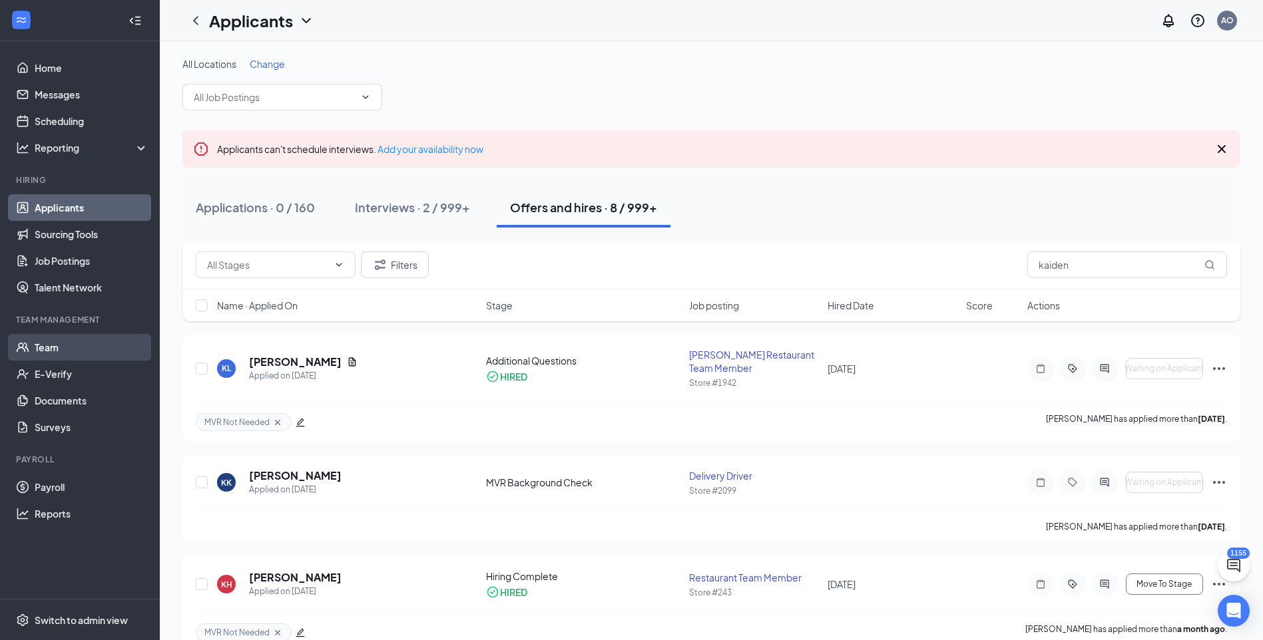
click at [47, 352] on link "Team" at bounding box center [92, 347] width 114 height 27
